Goal: Information Seeking & Learning: Learn about a topic

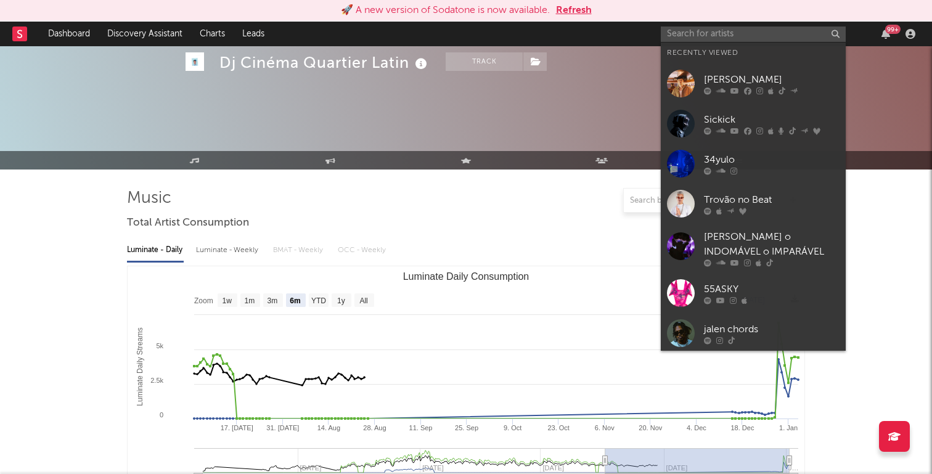
select select "6m"
select select "1w"
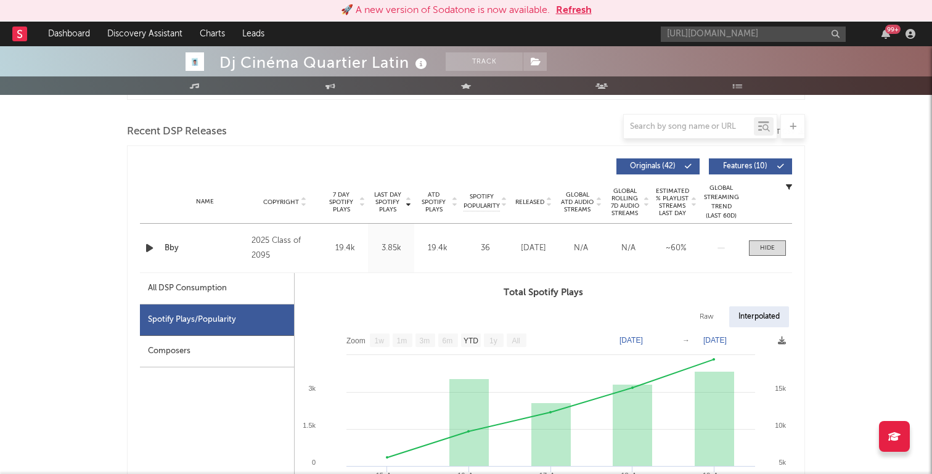
scroll to position [0, 174]
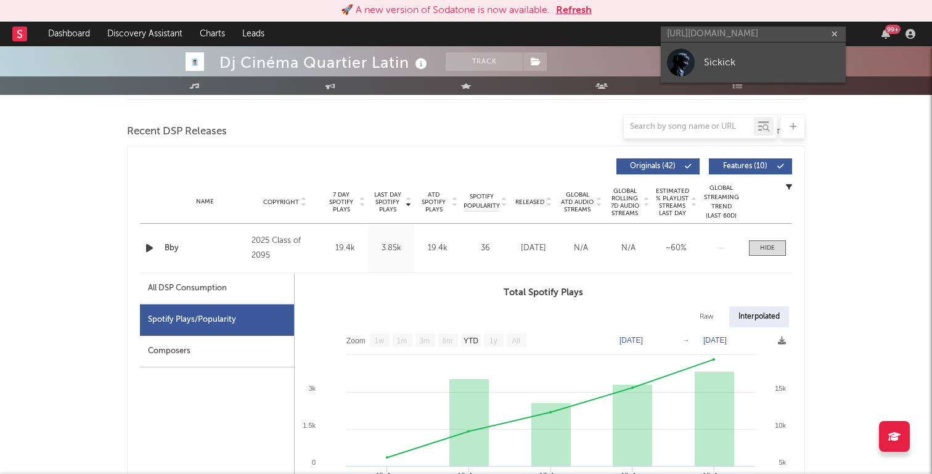
type input "[URL][DOMAIN_NAME]"
click at [734, 60] on div "Sickick" at bounding box center [772, 62] width 136 height 15
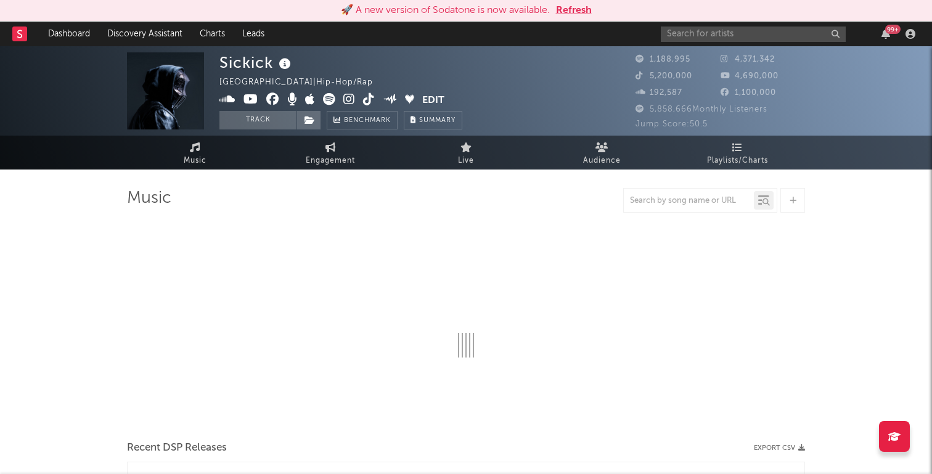
select select "6m"
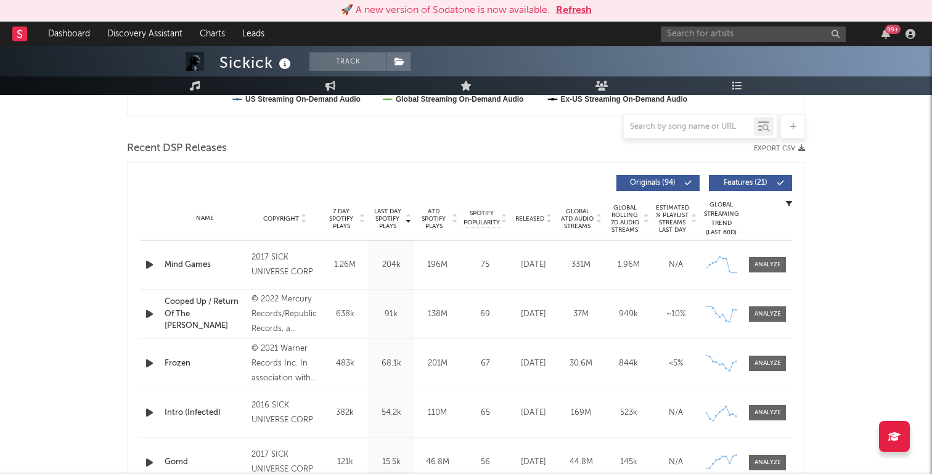
scroll to position [510, 0]
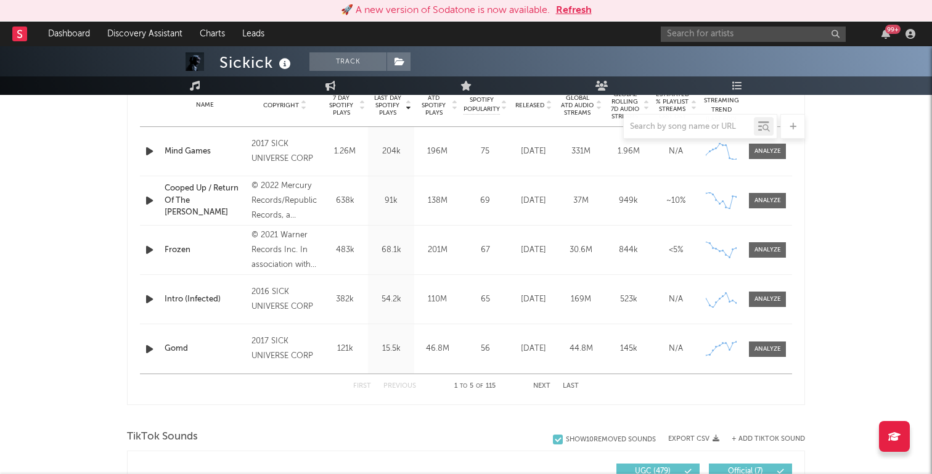
click at [536, 383] on button "Next" at bounding box center [541, 386] width 17 height 7
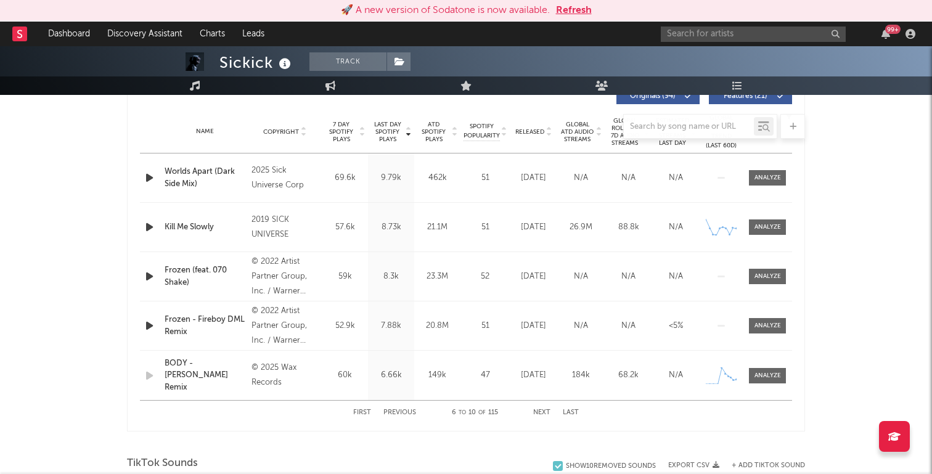
scroll to position [474, 0]
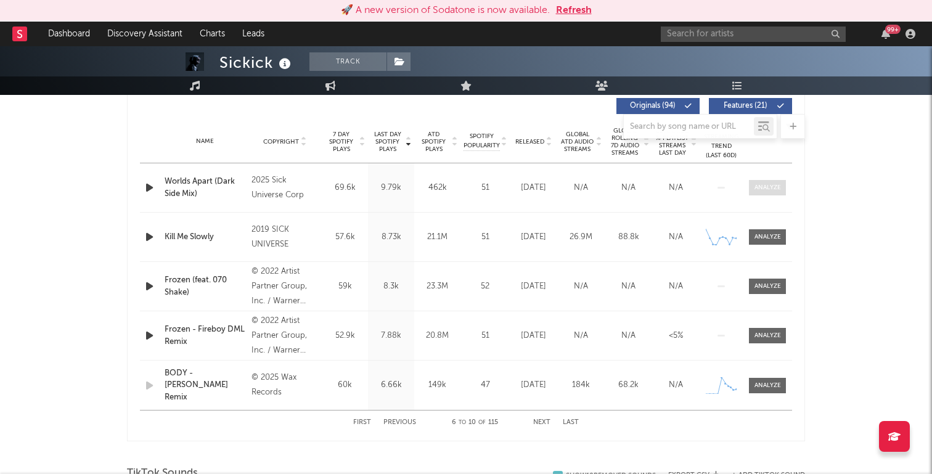
click at [767, 188] on div at bounding box center [767, 187] width 27 height 9
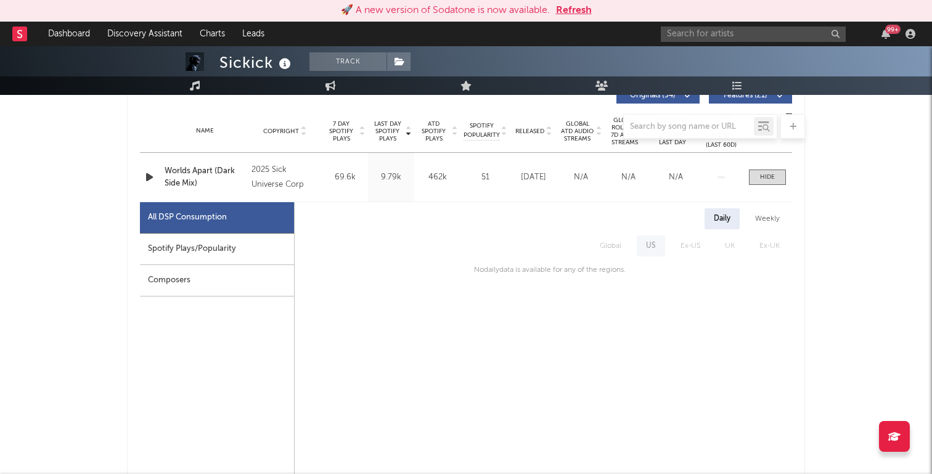
scroll to position [488, 0]
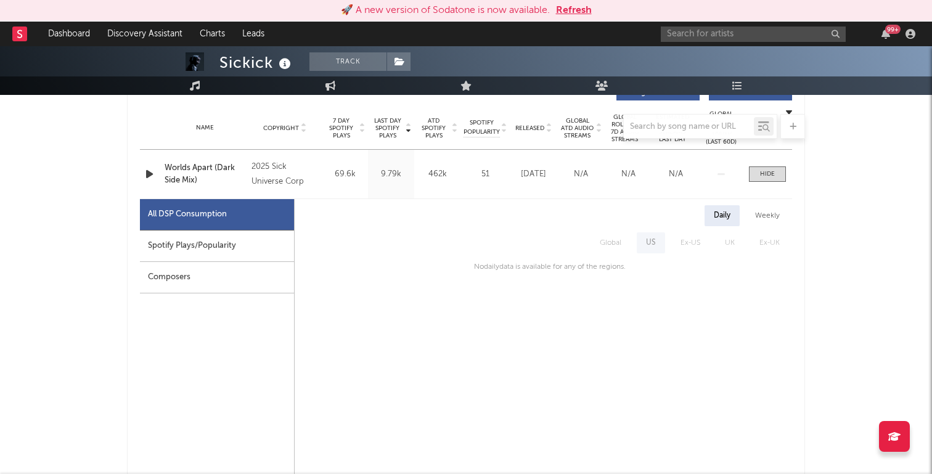
click at [235, 235] on div "Spotify Plays/Popularity" at bounding box center [217, 246] width 154 height 31
select select "1w"
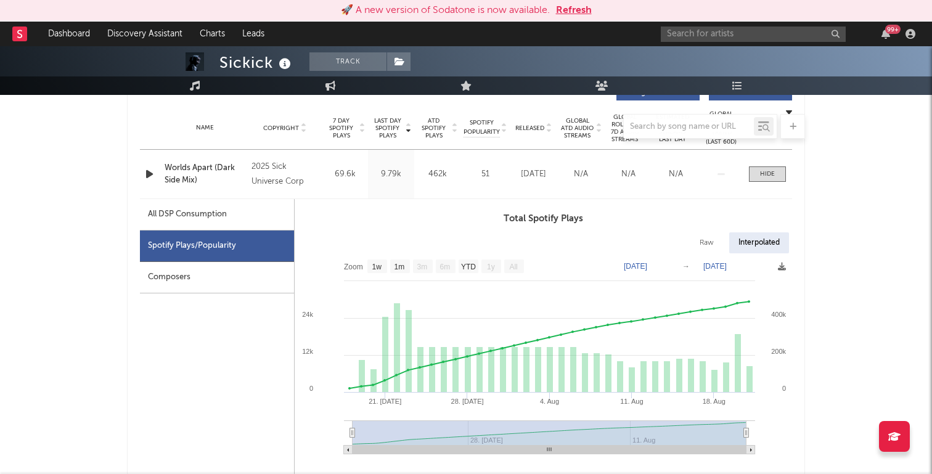
click at [424, 267] on text "3m" at bounding box center [422, 267] width 10 height 9
click at [402, 266] on text "1m" at bounding box center [399, 267] width 10 height 9
select select "1m"
type input "[DATE]"
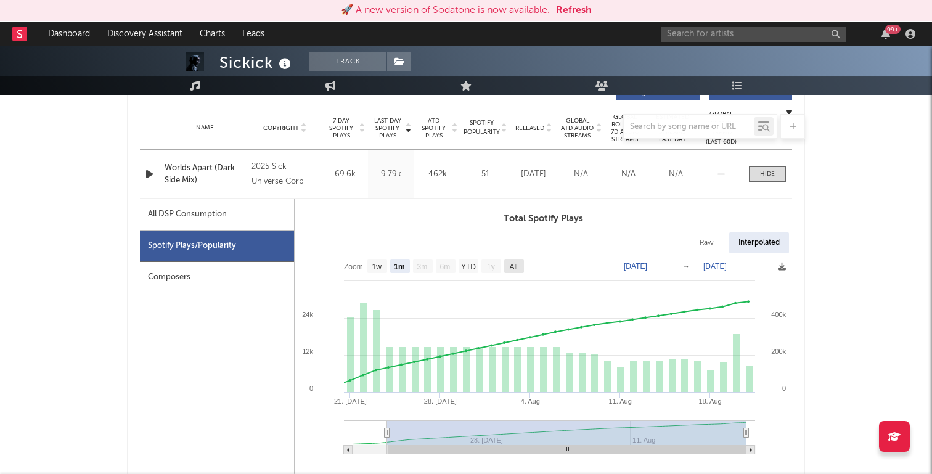
click at [514, 264] on text "All" at bounding box center [513, 267] width 8 height 9
select select "All"
type input "[DATE]"
